Goal: Find specific page/section: Find specific page/section

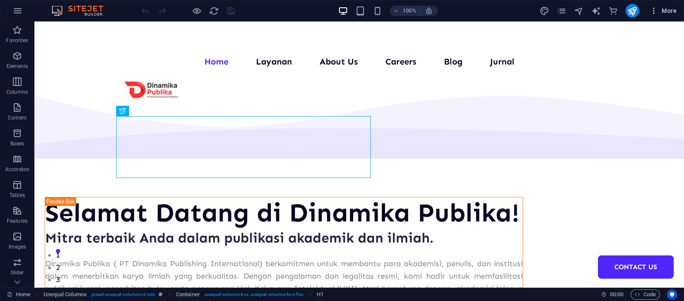
click at [666, 9] on span "More" at bounding box center [662, 10] width 27 height 9
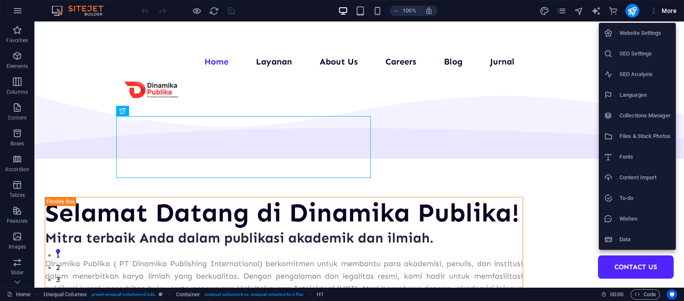
click at [637, 114] on h6 "Collections Manager" at bounding box center [644, 115] width 51 height 10
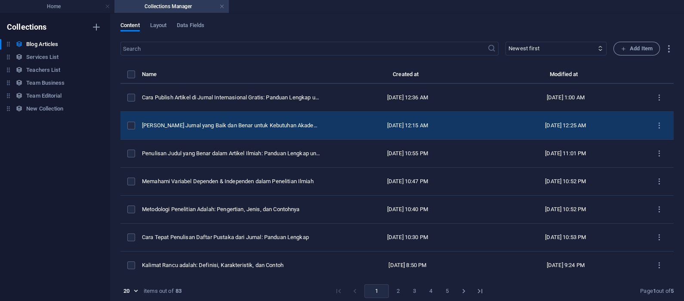
click at [304, 119] on td "[PERSON_NAME] Jurnal yang Baik dan Benar untuk Kebutuhan Akademik" at bounding box center [235, 126] width 187 height 28
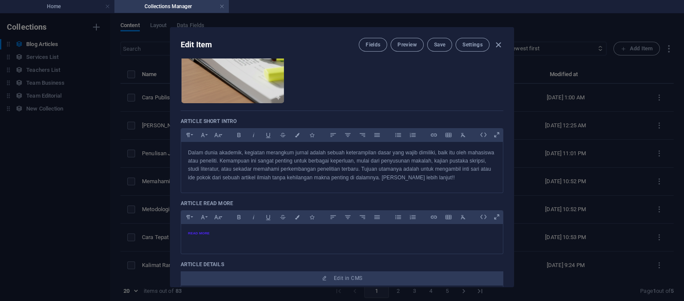
scroll to position [286, 0]
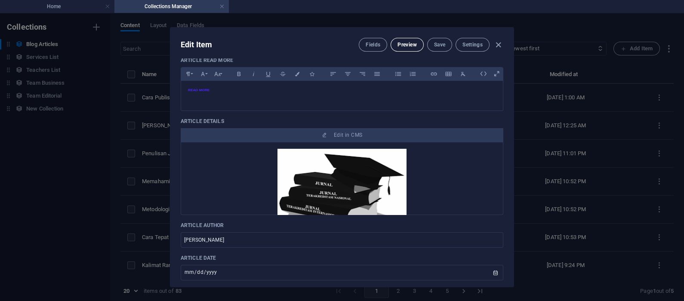
click at [408, 48] on button "Preview" at bounding box center [406, 45] width 33 height 14
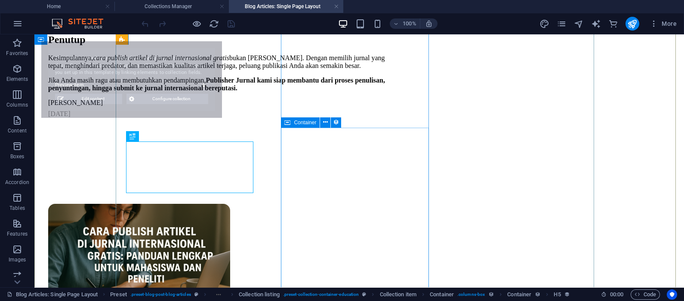
scroll to position [1286, 0]
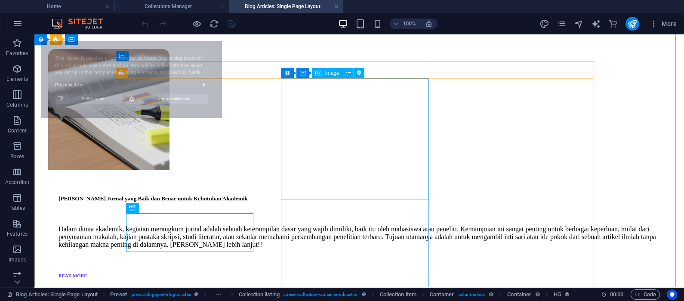
select select "68deb336626a11d457024fc6"
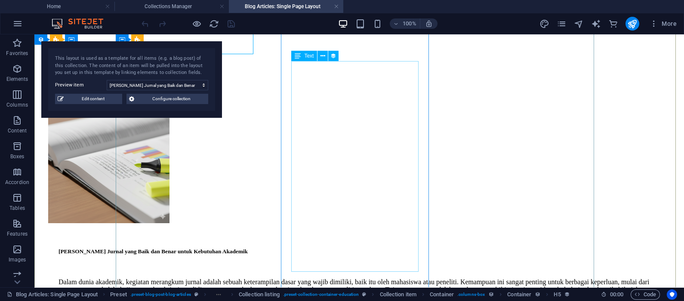
scroll to position [1573, 0]
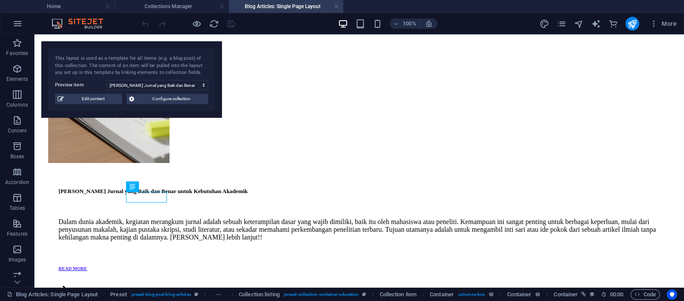
click at [200, 29] on div at bounding box center [188, 24] width 96 height 14
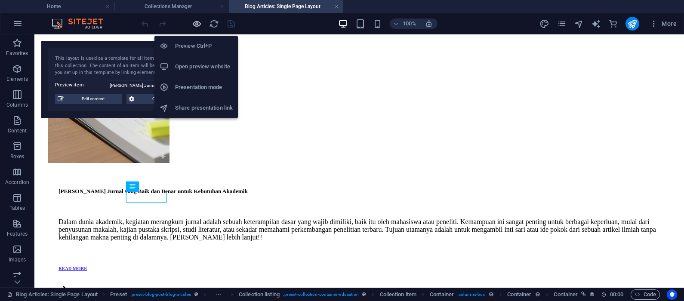
click at [197, 24] on icon "button" at bounding box center [197, 24] width 10 height 10
